Goal: Communication & Community: Answer question/provide support

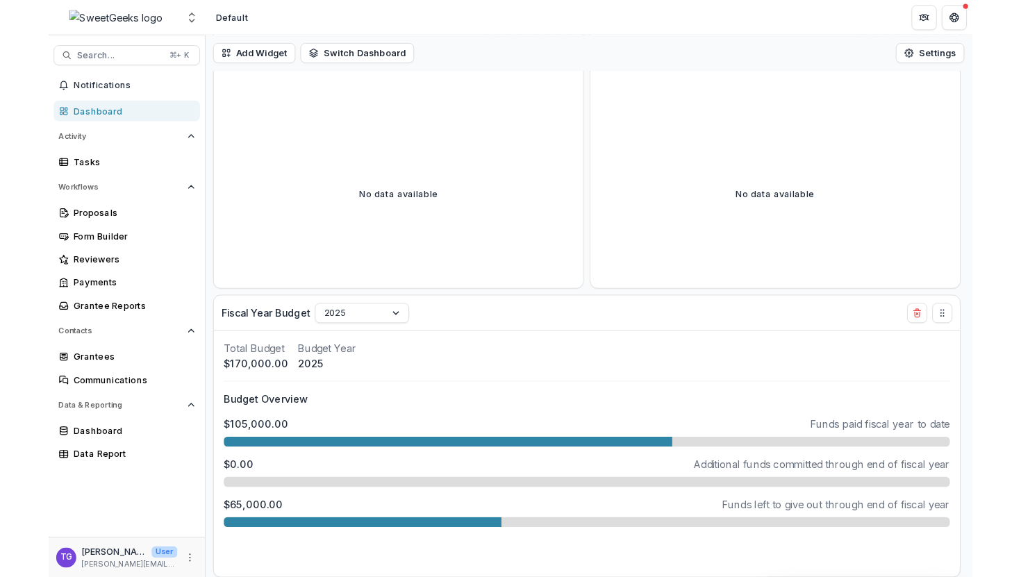
scroll to position [391, 0]
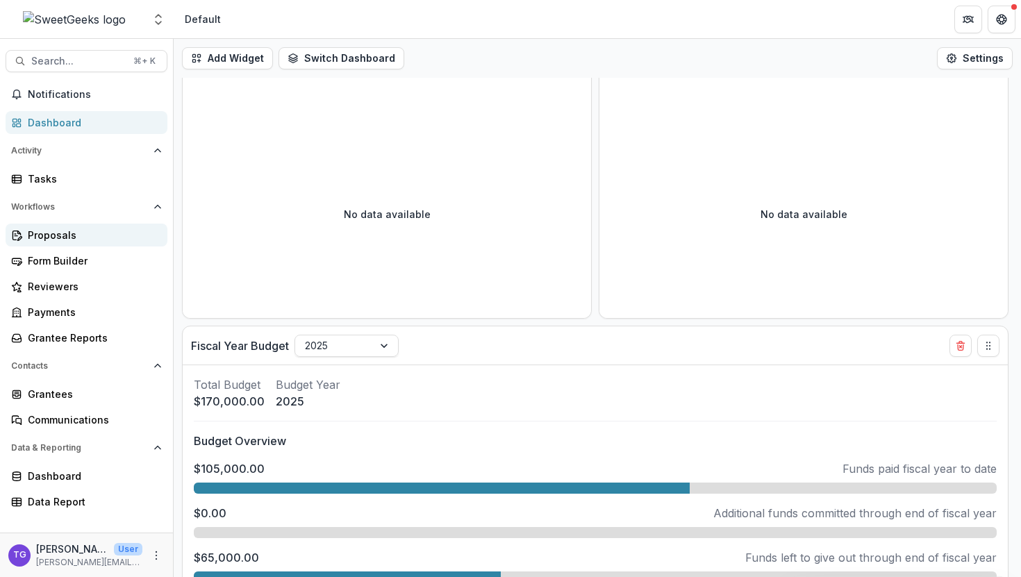
click at [62, 235] on div "Proposals" at bounding box center [92, 235] width 128 height 15
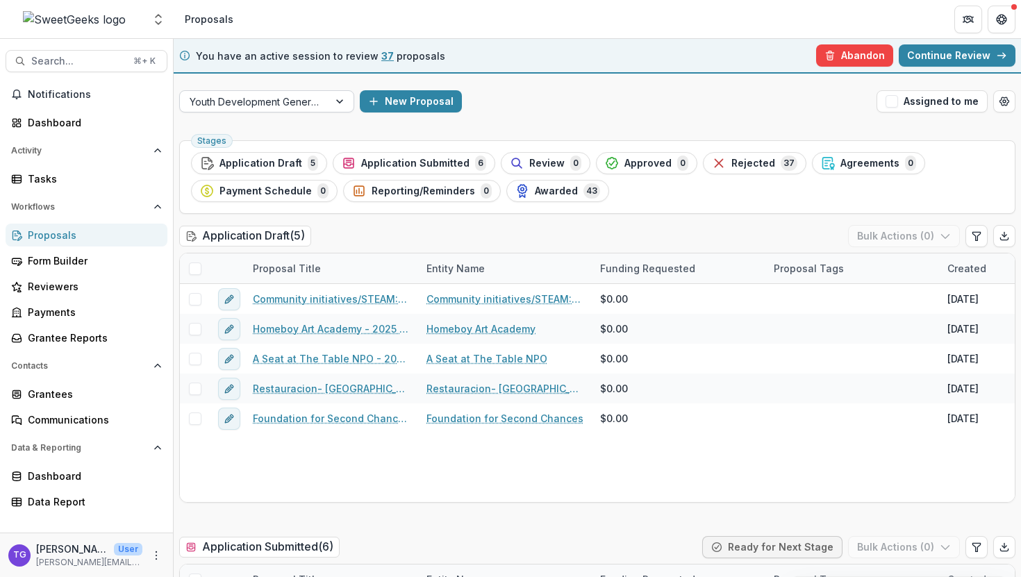
click at [340, 106] on div at bounding box center [341, 101] width 25 height 21
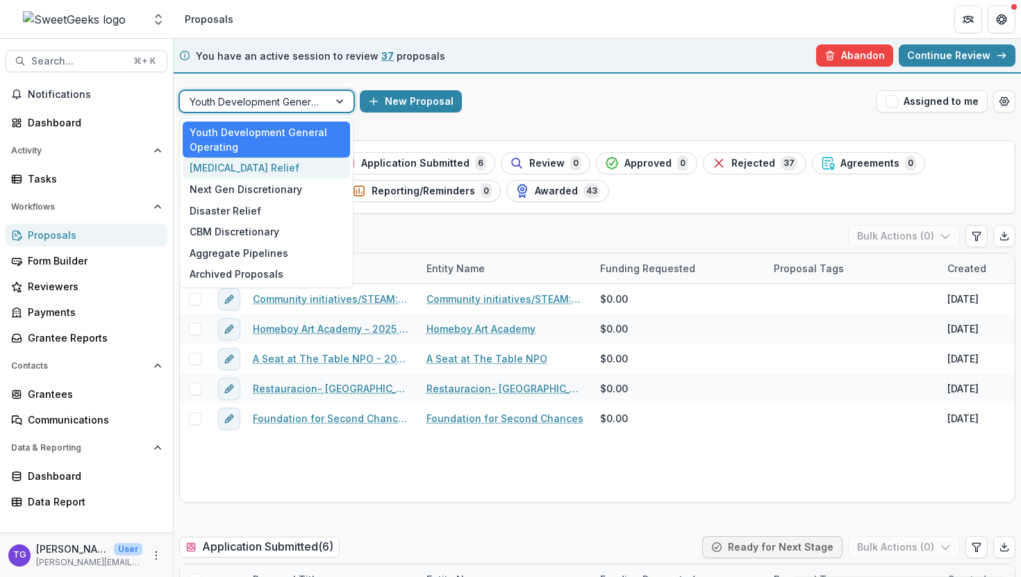
click at [278, 166] on div "[MEDICAL_DATA] Relief" at bounding box center [266, 169] width 167 height 22
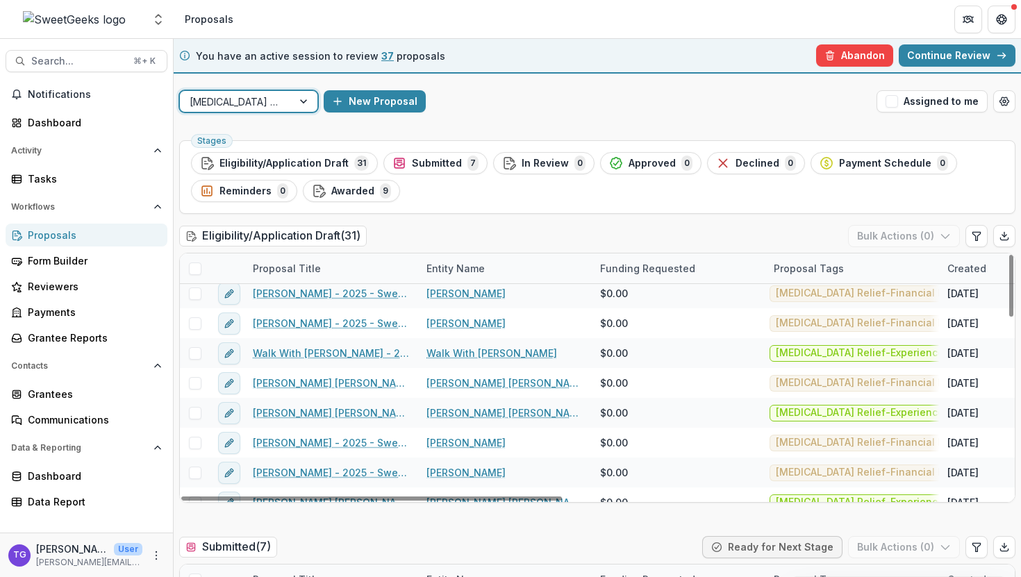
scroll to position [277, 0]
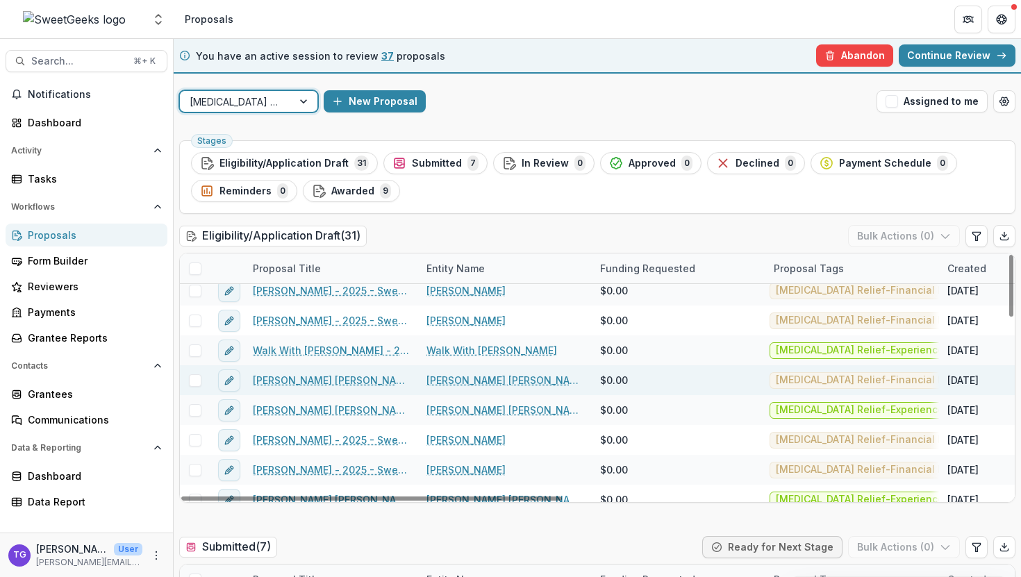
click at [299, 381] on link "[PERSON_NAME] [PERSON_NAME] - 2025 - Sweet Geeks Foundation [MEDICAL_DATA] Reli…" at bounding box center [331, 380] width 157 height 15
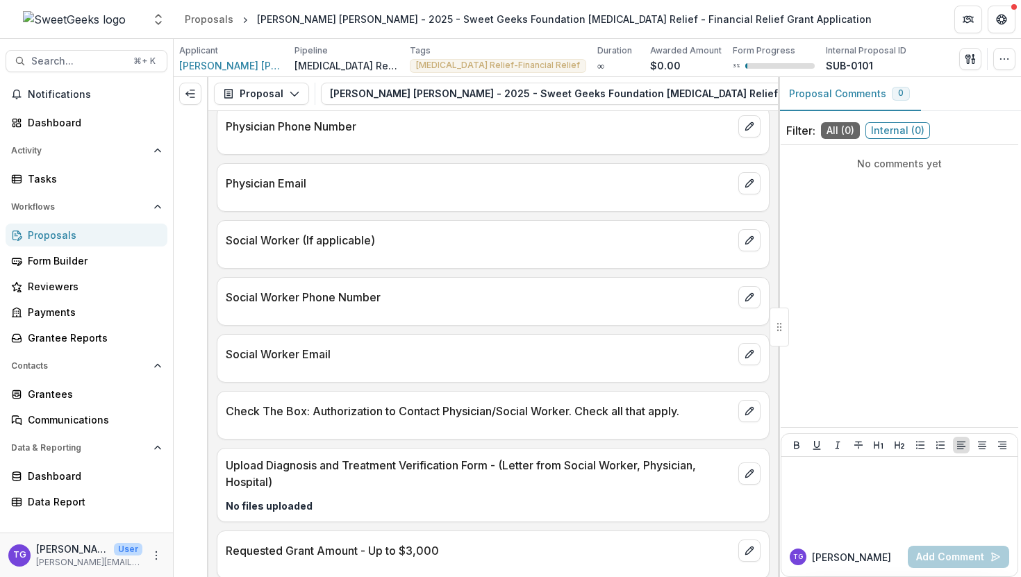
scroll to position [1711, 0]
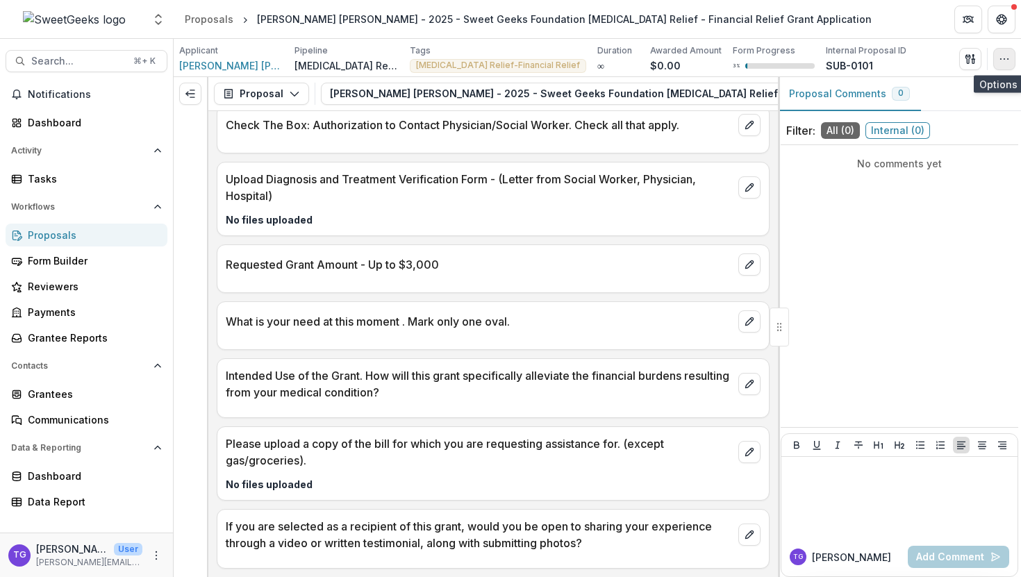
click at [677, 63] on icon "button" at bounding box center [1004, 58] width 11 height 11
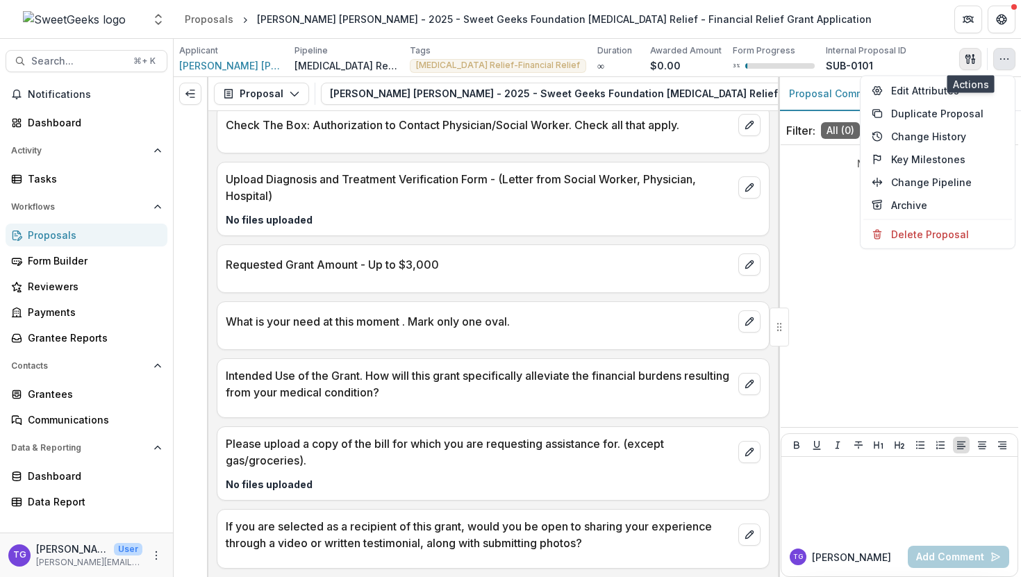
click at [677, 60] on icon "button" at bounding box center [970, 58] width 11 height 11
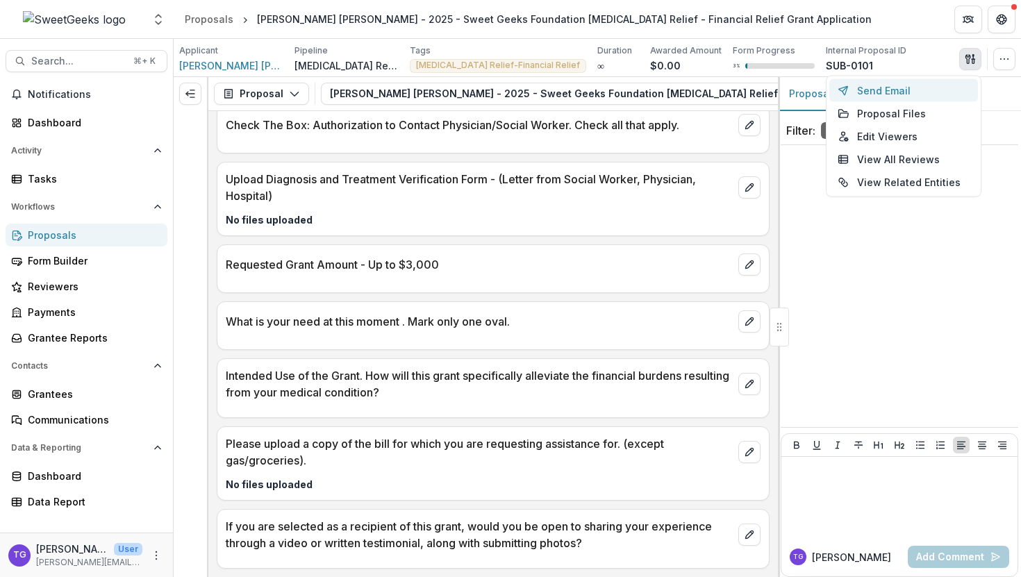
click at [677, 88] on button "Send Email" at bounding box center [903, 90] width 149 height 23
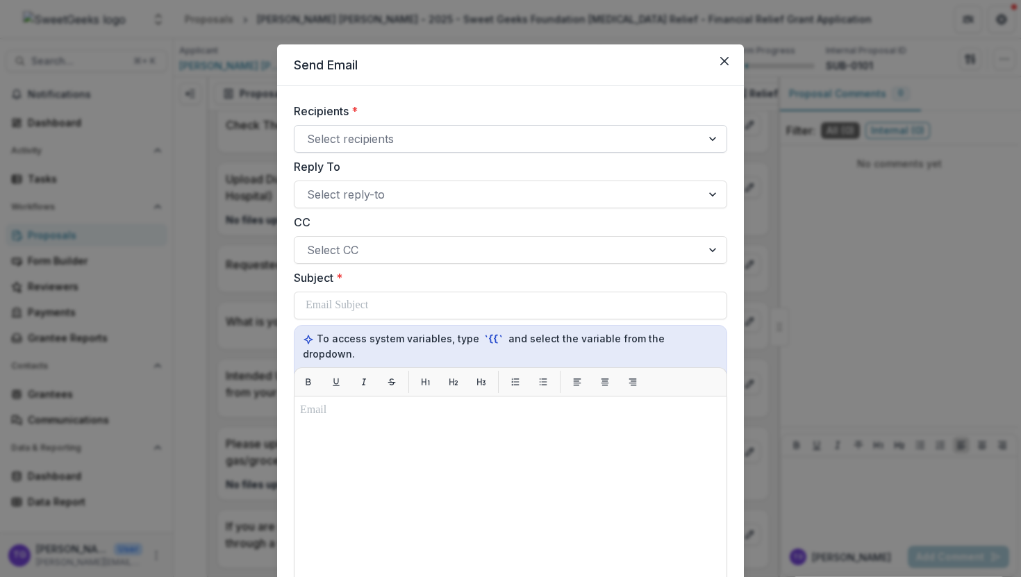
click at [677, 142] on div at bounding box center [713, 139] width 25 height 26
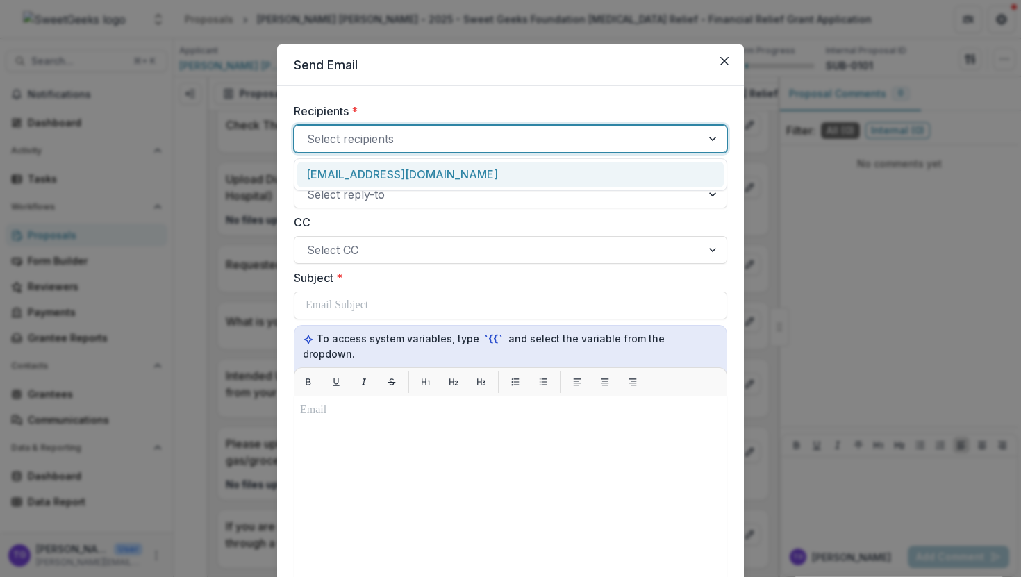
click at [636, 176] on div "[EMAIL_ADDRESS][DOMAIN_NAME]" at bounding box center [510, 175] width 426 height 26
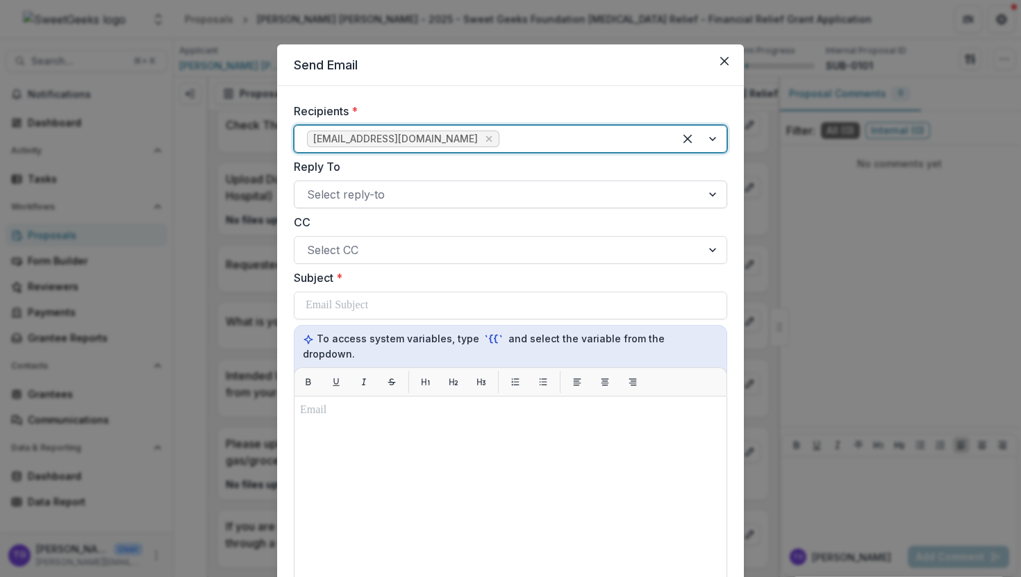
click at [635, 199] on div at bounding box center [498, 194] width 382 height 19
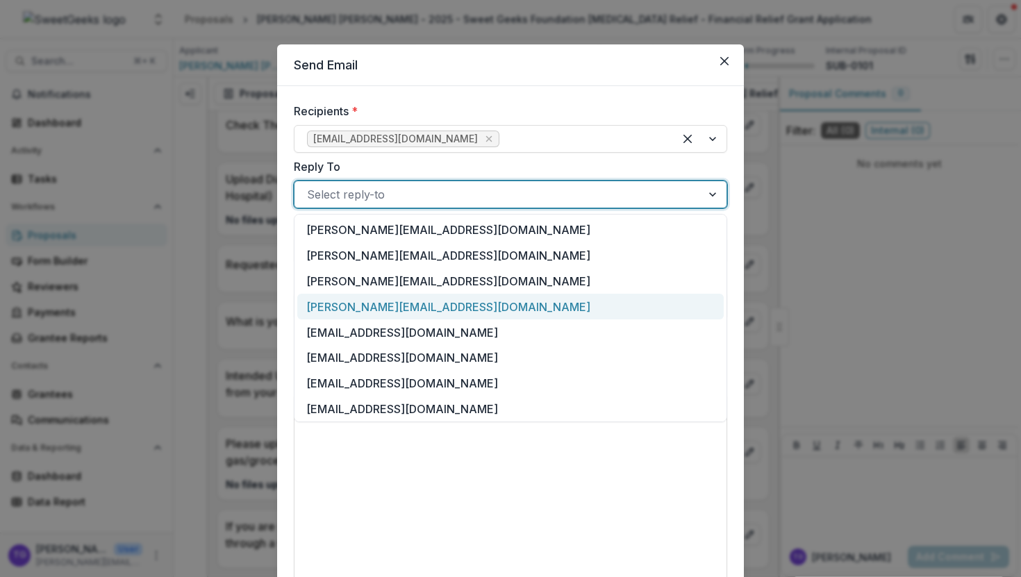
click at [576, 308] on div "[PERSON_NAME][EMAIL_ADDRESS][DOMAIN_NAME]" at bounding box center [510, 307] width 426 height 26
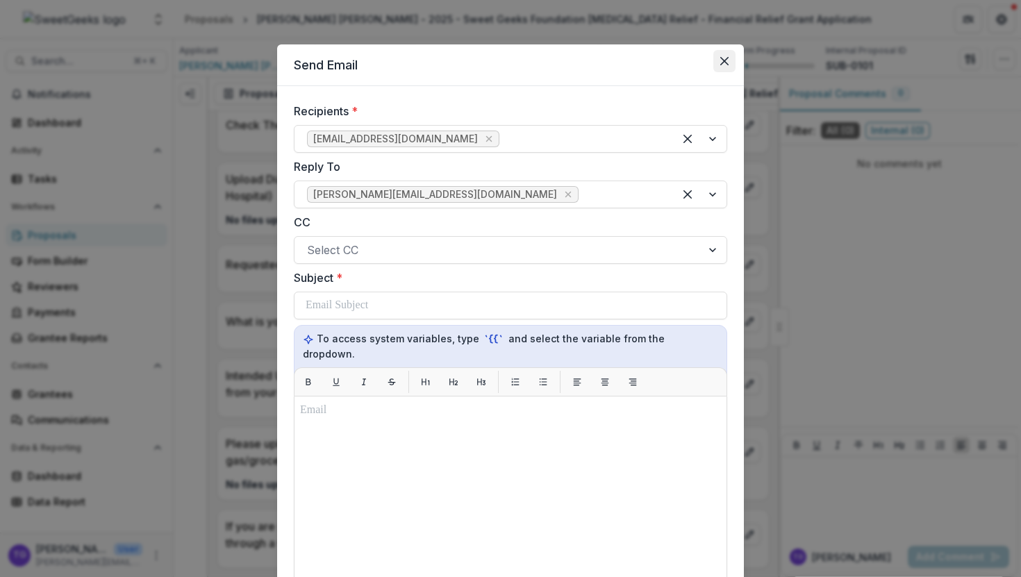
click at [677, 63] on icon "Close" at bounding box center [724, 61] width 8 height 8
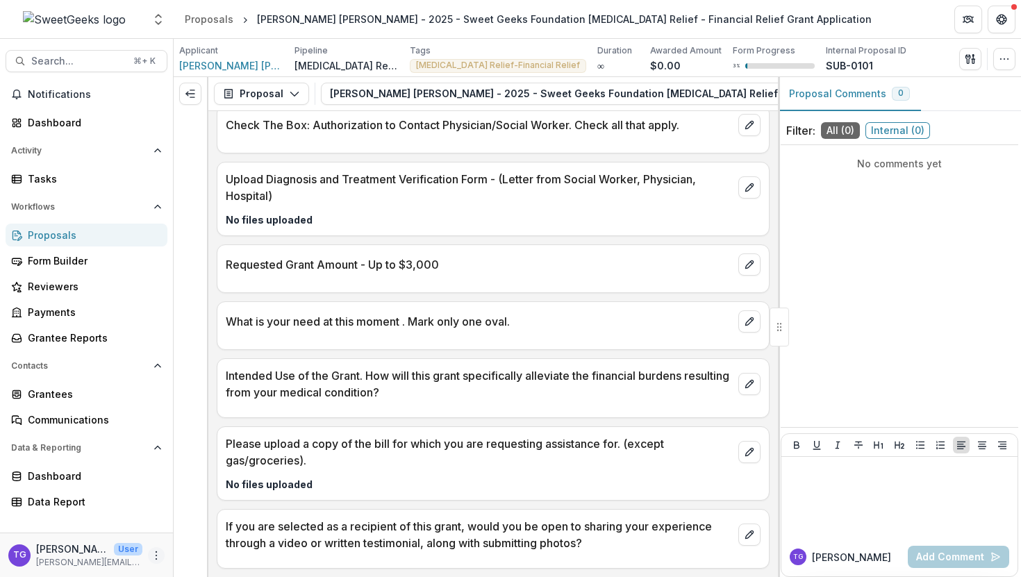
click at [155, 507] on icon "More" at bounding box center [156, 555] width 11 height 11
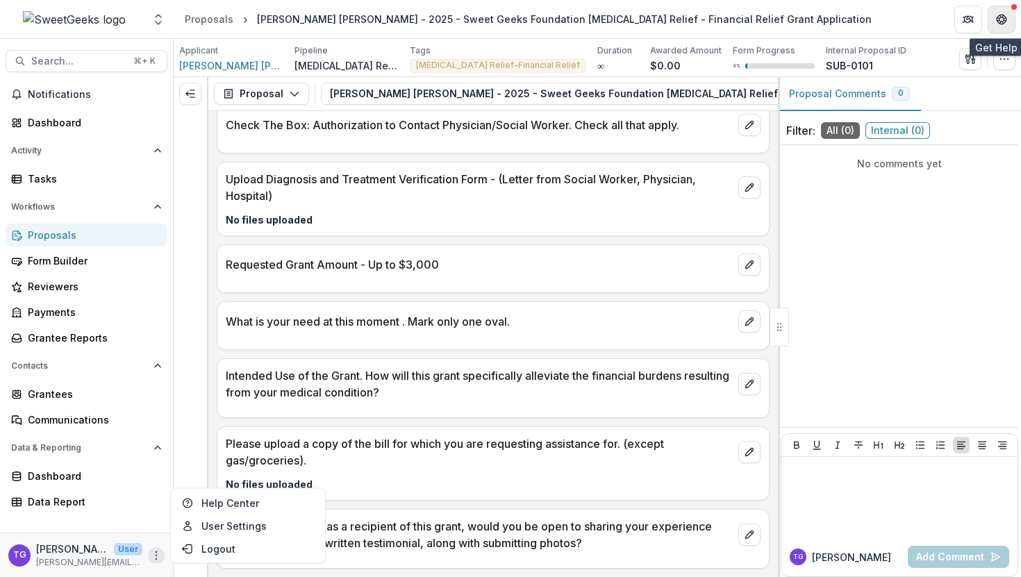
click at [677, 17] on icon "Get Help" at bounding box center [1005, 18] width 3 height 3
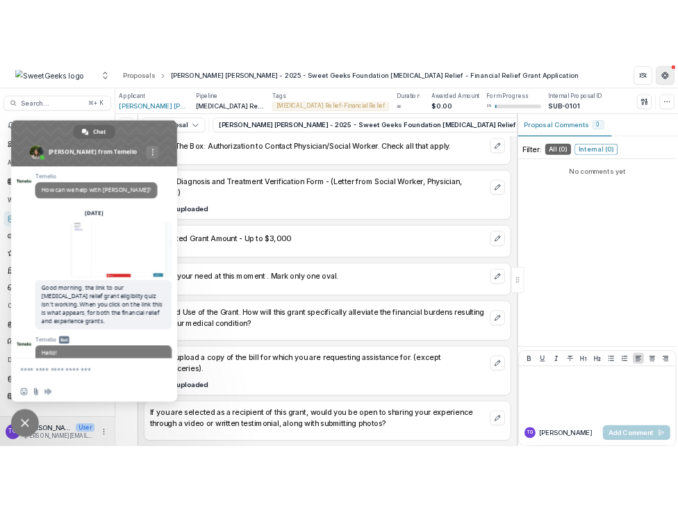
scroll to position [433, 0]
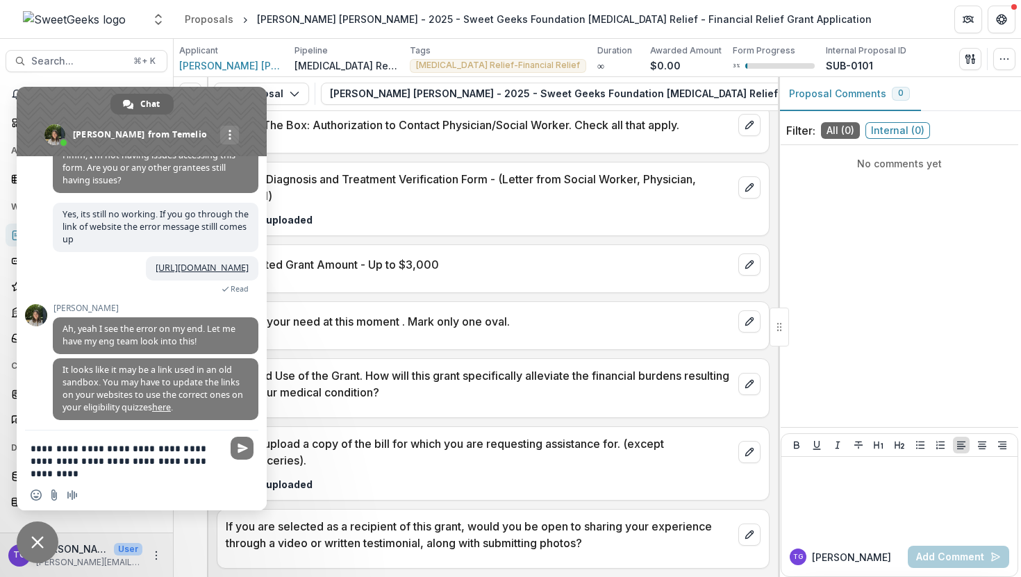
click at [51, 458] on textarea "**********" at bounding box center [127, 461] width 192 height 38
click at [92, 476] on textarea "**********" at bounding box center [127, 461] width 192 height 38
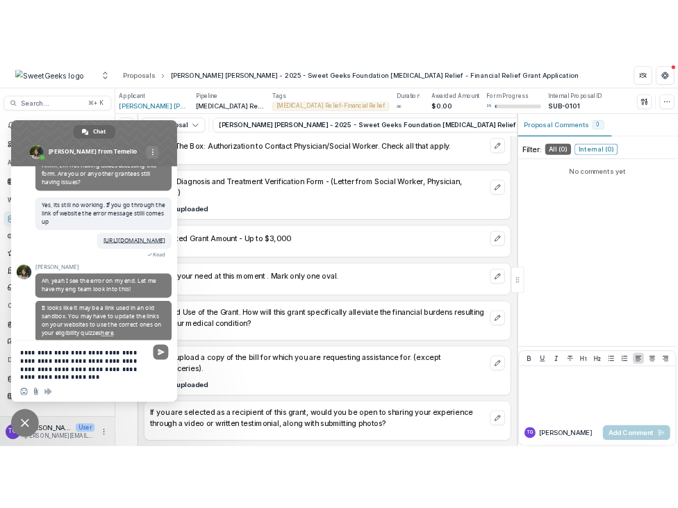
scroll to position [1730, 0]
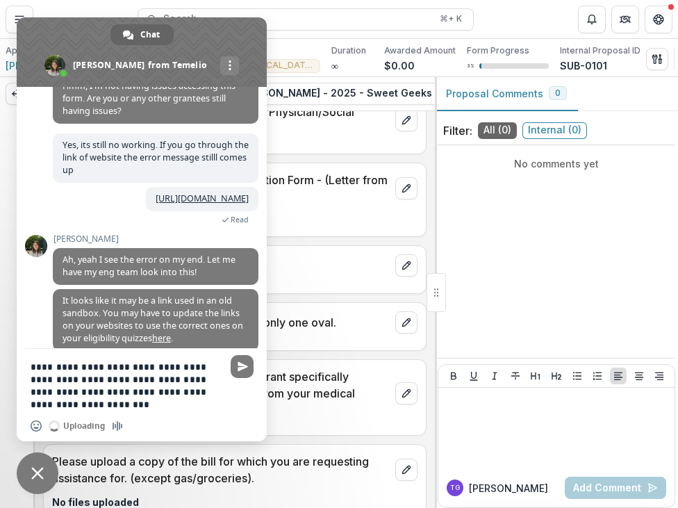
type textarea "**********"
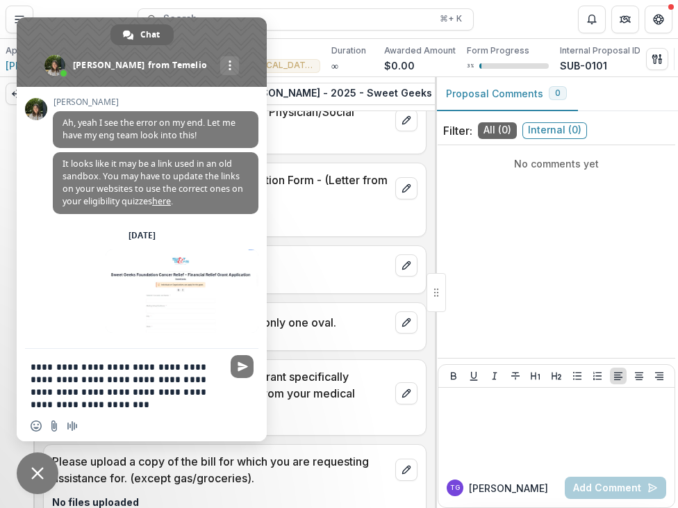
scroll to position [579, 0]
click at [239, 367] on span "Send" at bounding box center [243, 366] width 10 height 10
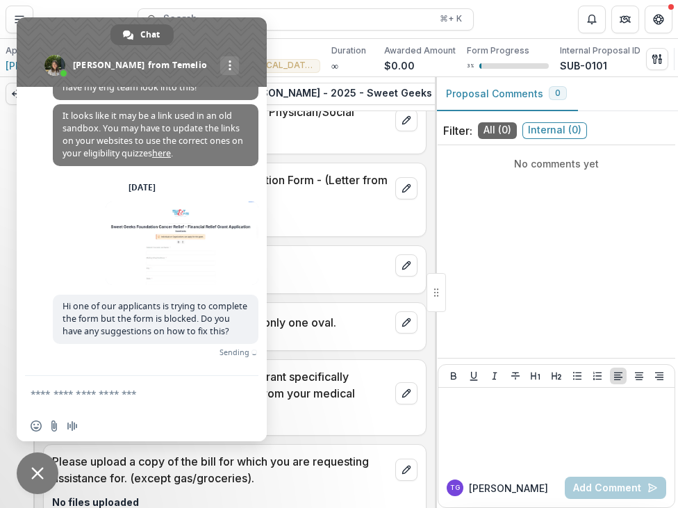
scroll to position [620, 0]
